Goal: Complete application form

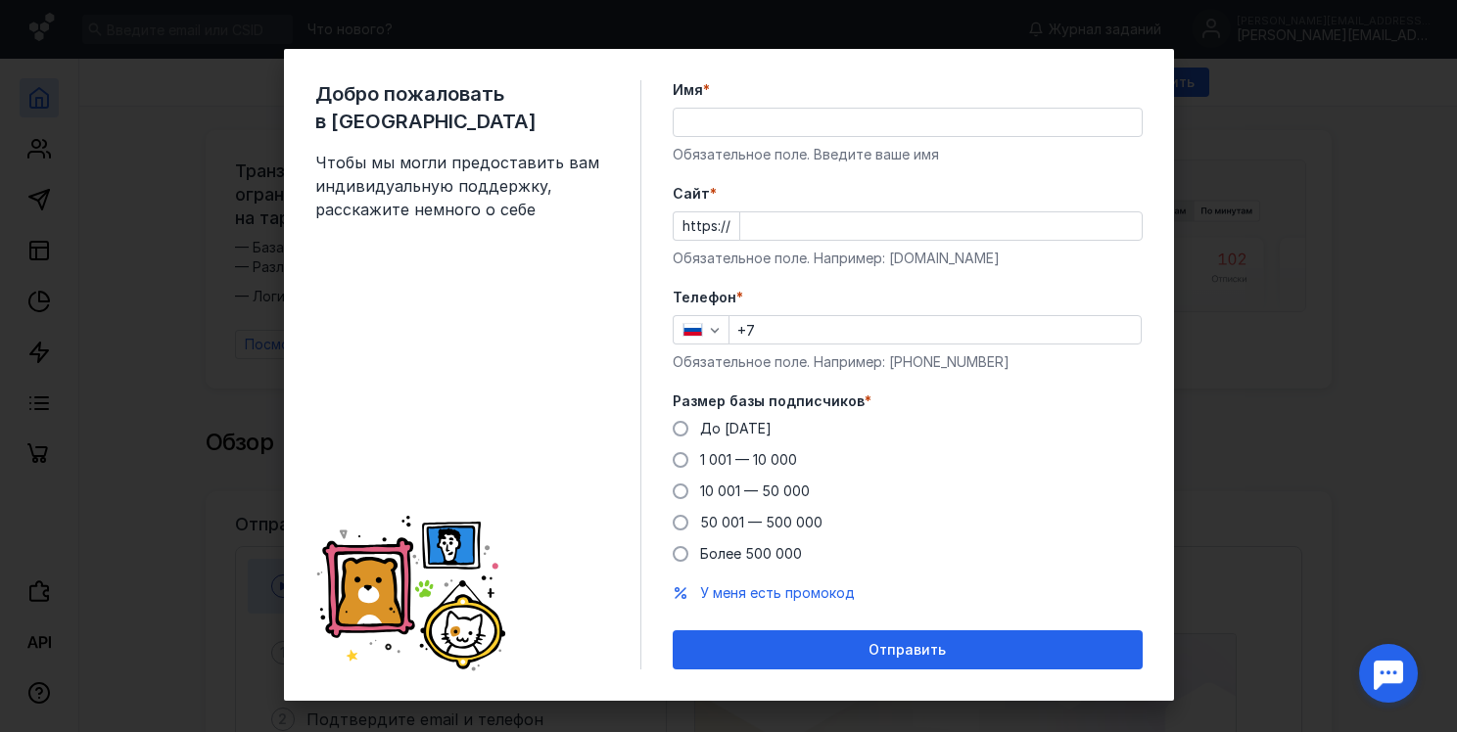
click at [781, 346] on div "Телефон * +7 Обязательное поле. Например: [PHONE_NUMBER]" at bounding box center [908, 330] width 470 height 84
click at [781, 338] on input "+7" at bounding box center [935, 329] width 411 height 27
click at [1258, 339] on div "Добро пожаловать в Sendsay Чтобы мы могли предоставить вам индивидуальную подде…" at bounding box center [728, 366] width 1457 height 732
click at [551, 327] on div "Добро пожаловать в Sendsay Чтобы мы могли предоставить вам индивидуальную подде…" at bounding box center [478, 374] width 326 height 589
click at [284, 363] on div "Добро пожаловать в Sendsay Чтобы мы могли предоставить вам индивидуальную подде…" at bounding box center [729, 375] width 890 height 652
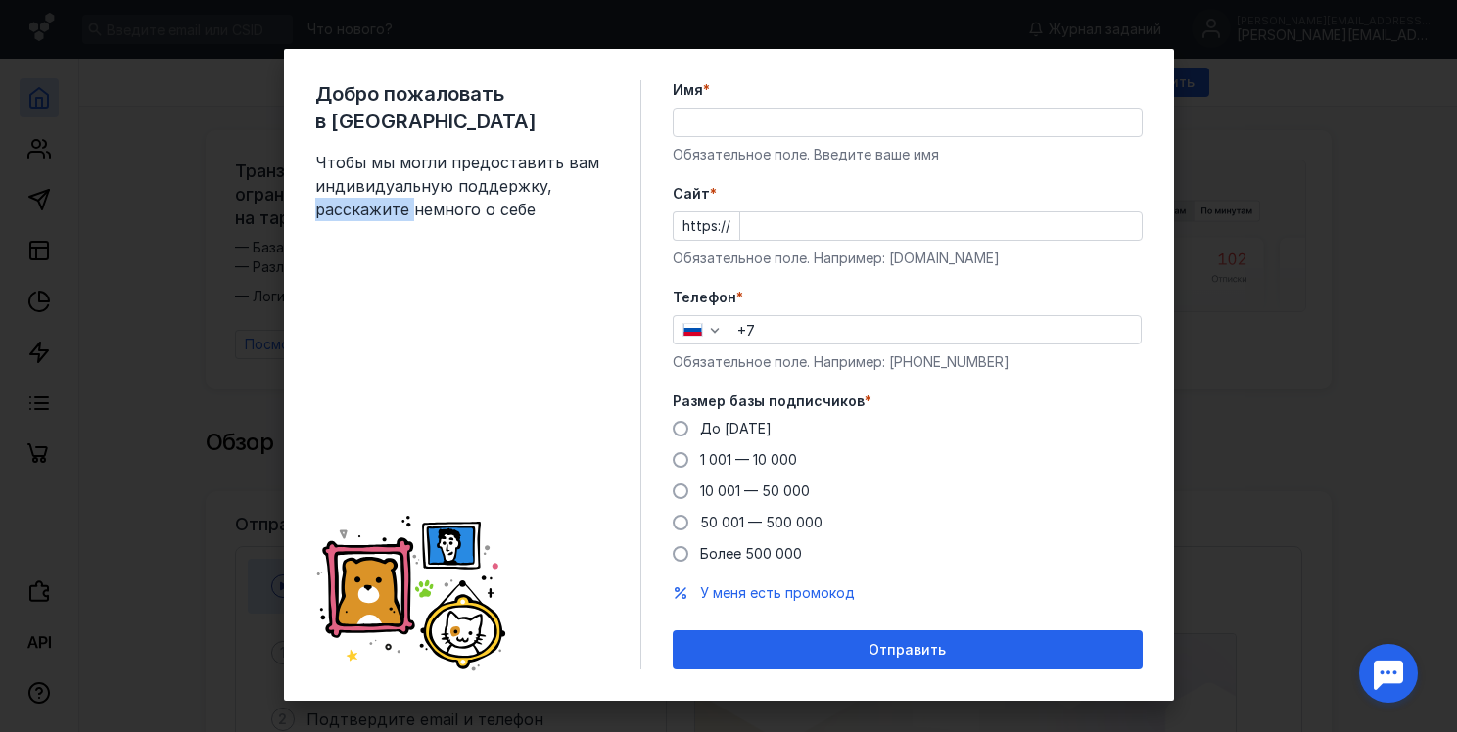
click at [284, 364] on div "Добро пожаловать в Sendsay Чтобы мы могли предоставить вам индивидуальную подде…" at bounding box center [729, 375] width 890 height 652
click at [747, 201] on label "Cайт *" at bounding box center [908, 194] width 470 height 20
click at [747, 212] on input "Cайт *" at bounding box center [940, 225] width 401 height 27
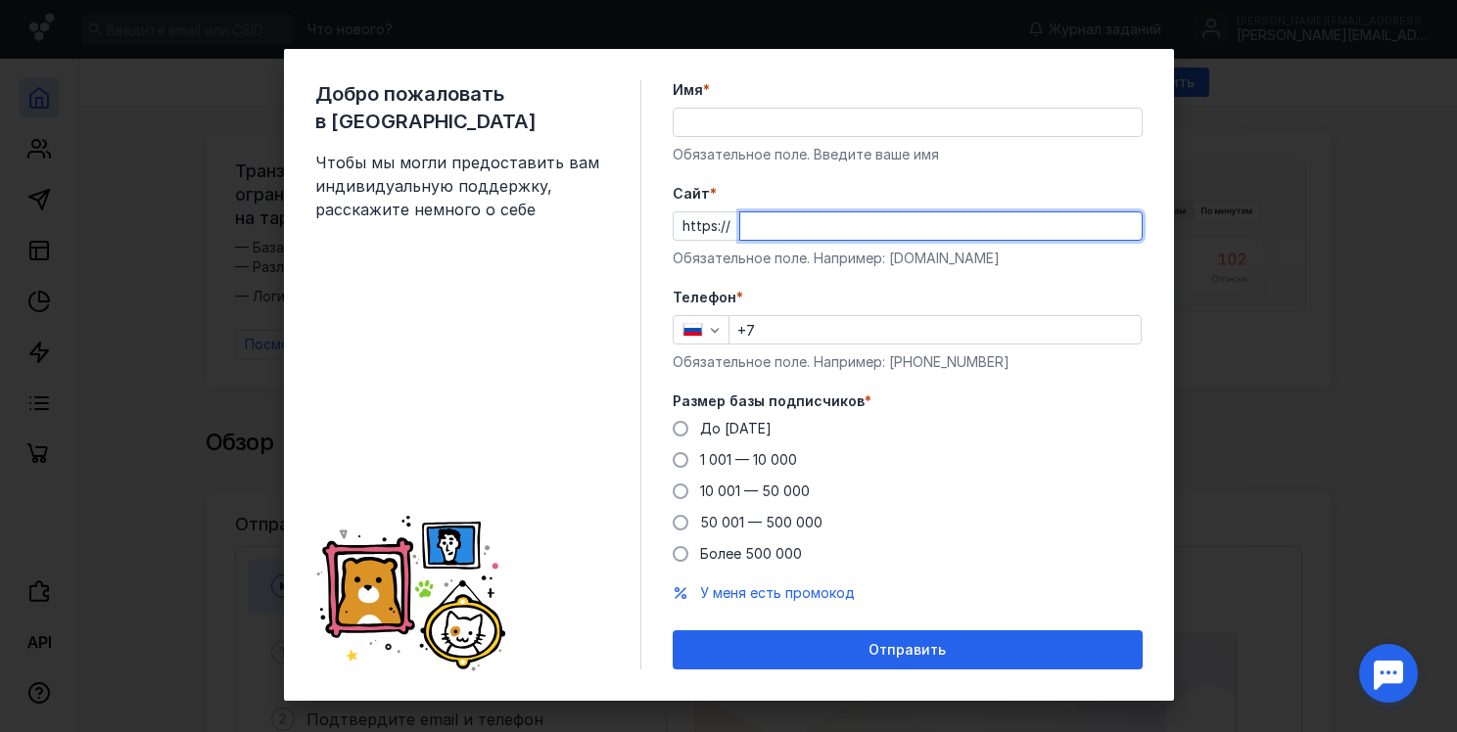
click at [791, 334] on div "Телефон * +7 Обязательное поле. Например: [PHONE_NUMBER]" at bounding box center [908, 330] width 470 height 84
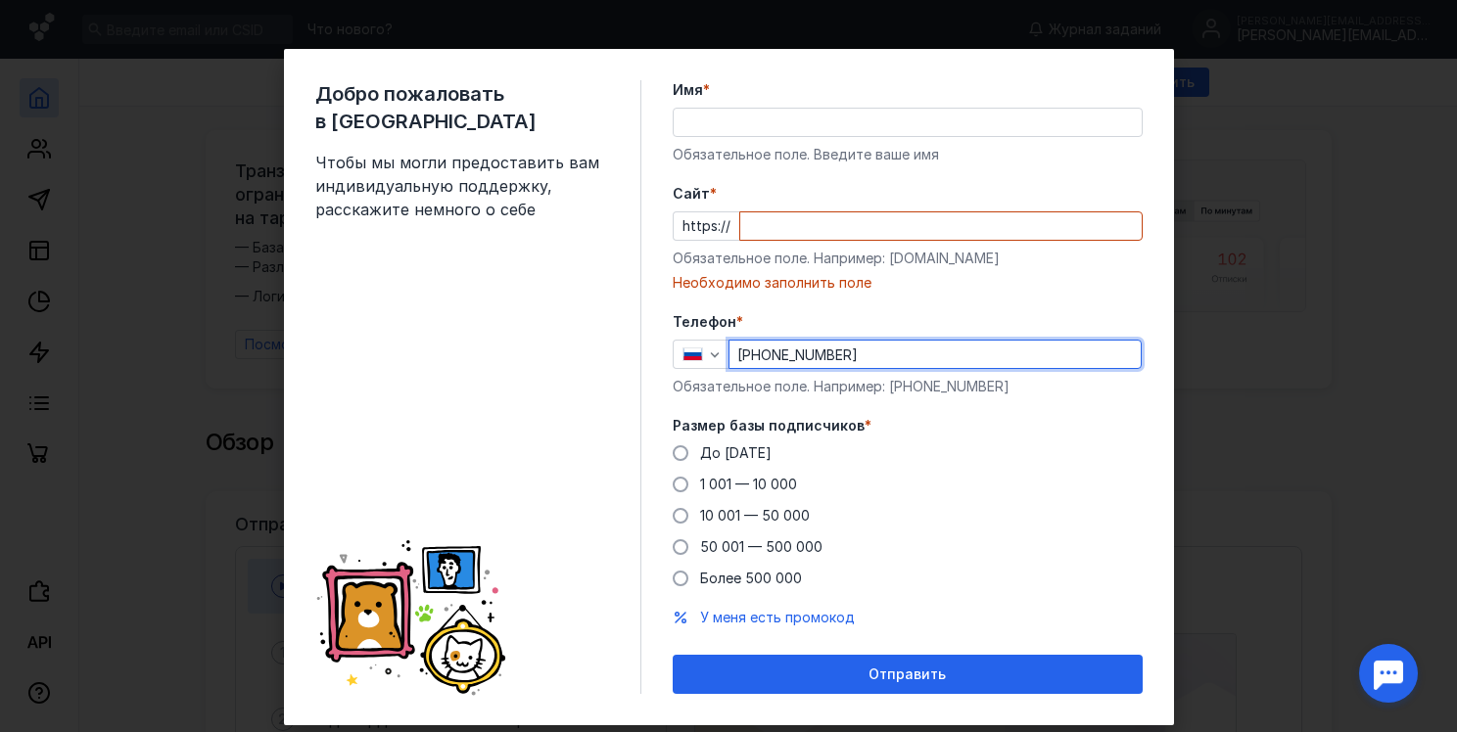
type input "[PHONE_NUMBER]"
click at [822, 428] on span "Размер базы подписчиков" at bounding box center [769, 426] width 192 height 20
click at [716, 455] on span "До [DATE]" at bounding box center [735, 453] width 71 height 17
click at [0, 0] on input "До [DATE]" at bounding box center [0, 0] width 0 height 0
click at [803, 236] on input "Cайт *" at bounding box center [940, 225] width 401 height 27
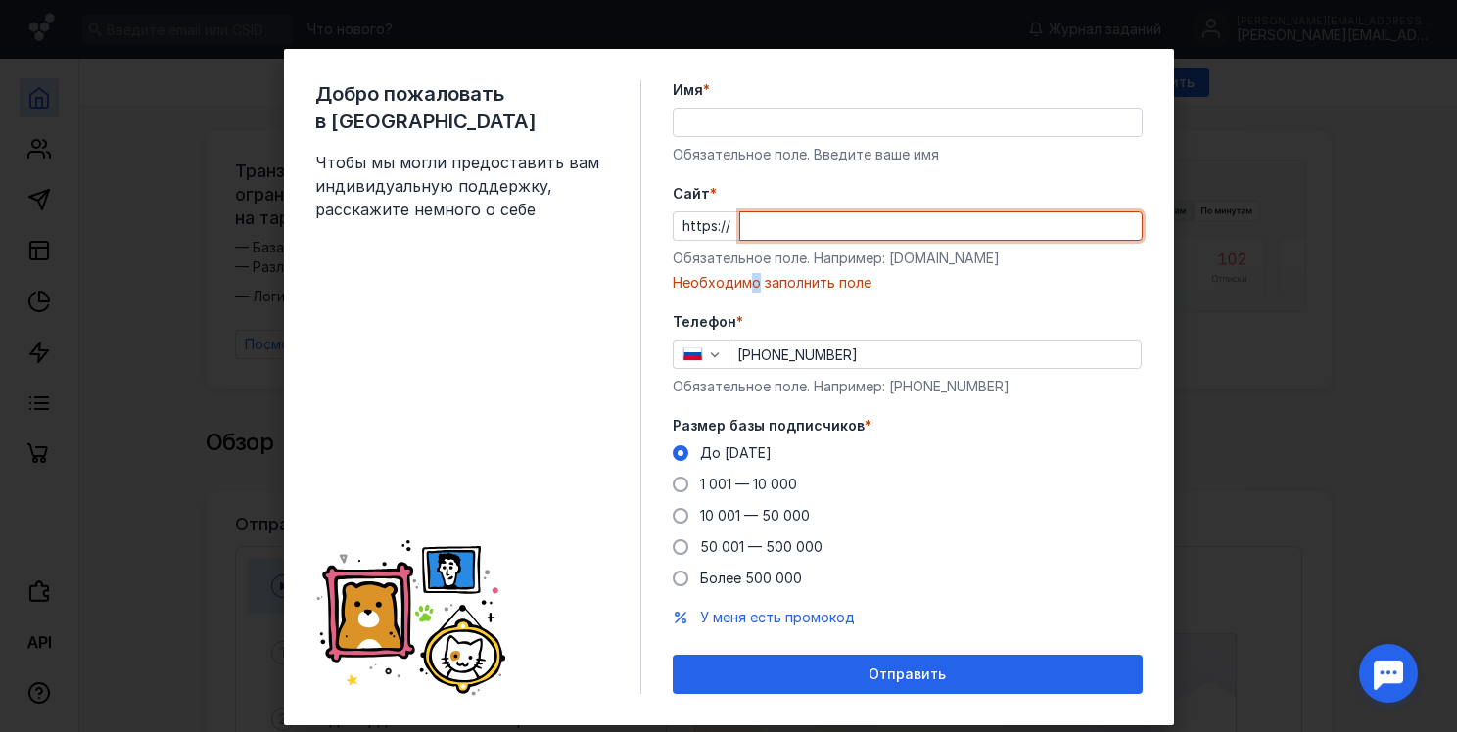
drag, startPoint x: 746, startPoint y: 286, endPoint x: 757, endPoint y: 282, distance: 11.5
click at [755, 282] on div "Необходимо заполнить поле" at bounding box center [908, 283] width 470 height 20
click at [743, 138] on div "Имя * Обязательное поле. Введите ваше имя" at bounding box center [908, 122] width 470 height 84
click at [746, 125] on input "Имя *" at bounding box center [908, 122] width 468 height 27
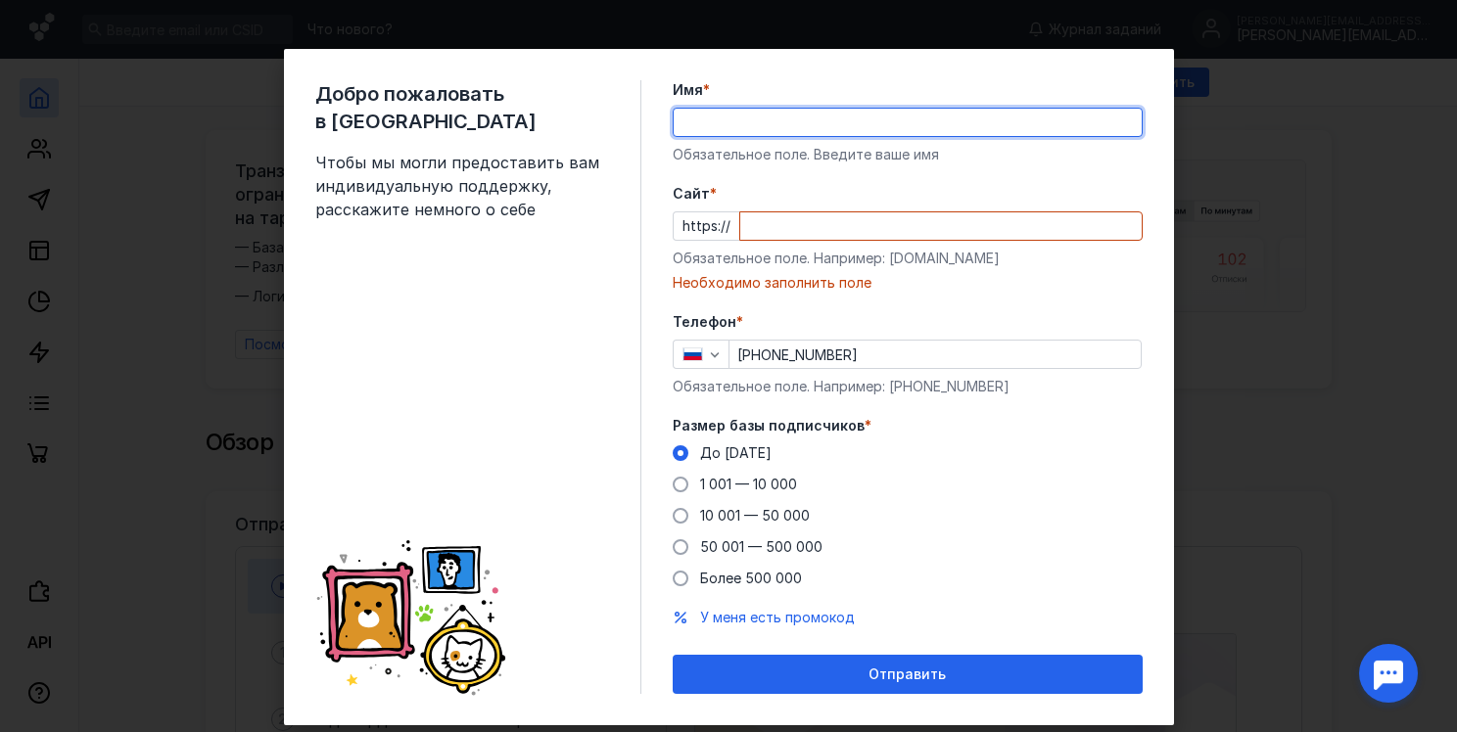
click at [749, 237] on input "Cайт *" at bounding box center [940, 225] width 401 height 27
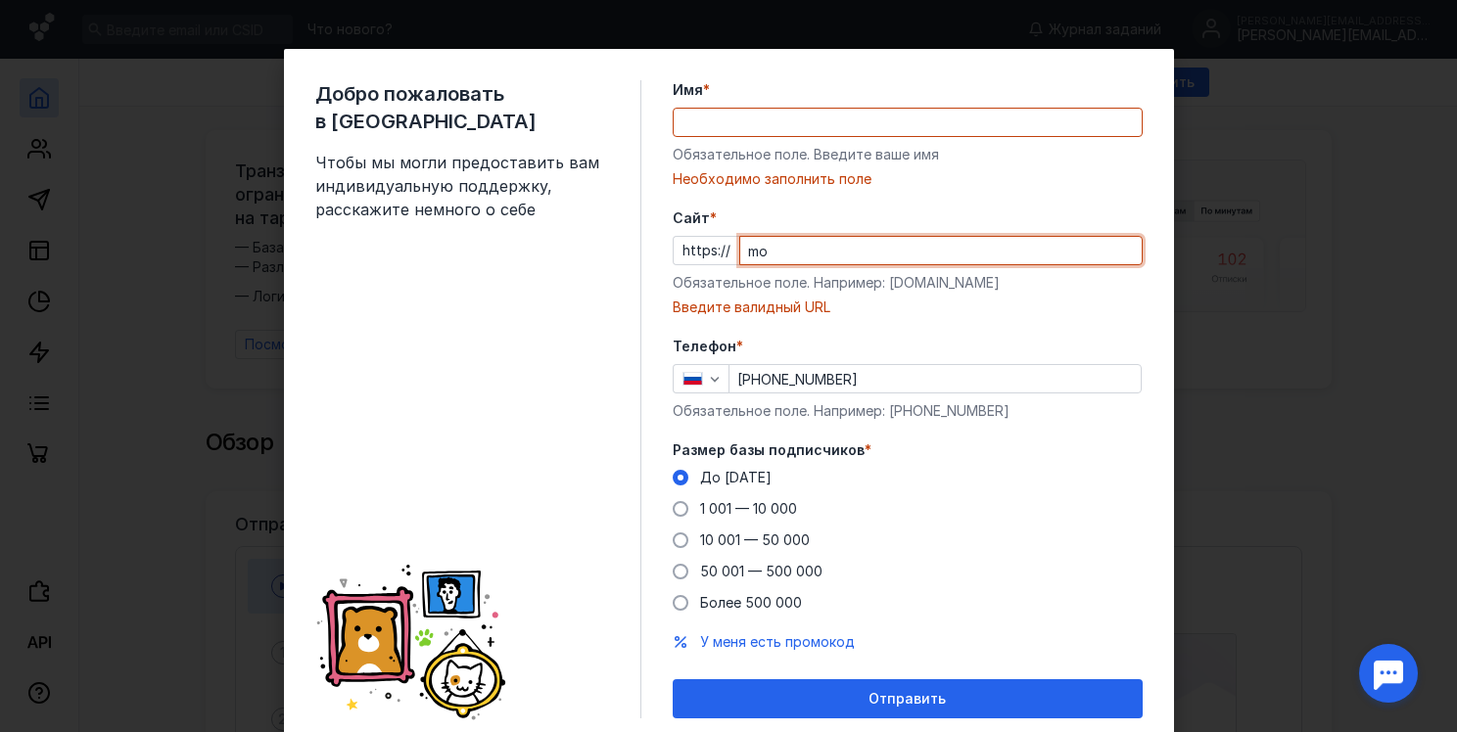
type input "m"
